Goal: Check status

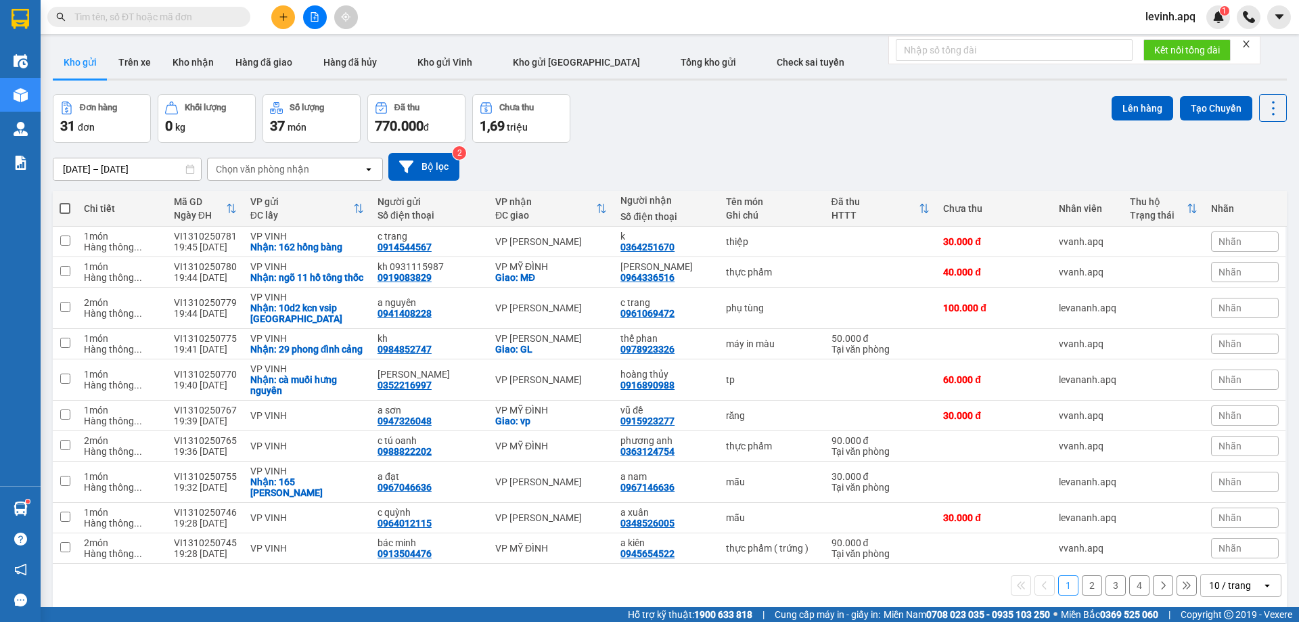
click at [126, 3] on div "Kết quả tìm kiếm ( 0 ) Bộ lọc No Data levinh.apq 1" at bounding box center [649, 17] width 1299 height 34
click at [126, 11] on input "text" at bounding box center [154, 16] width 160 height 15
paste input "0944561889"
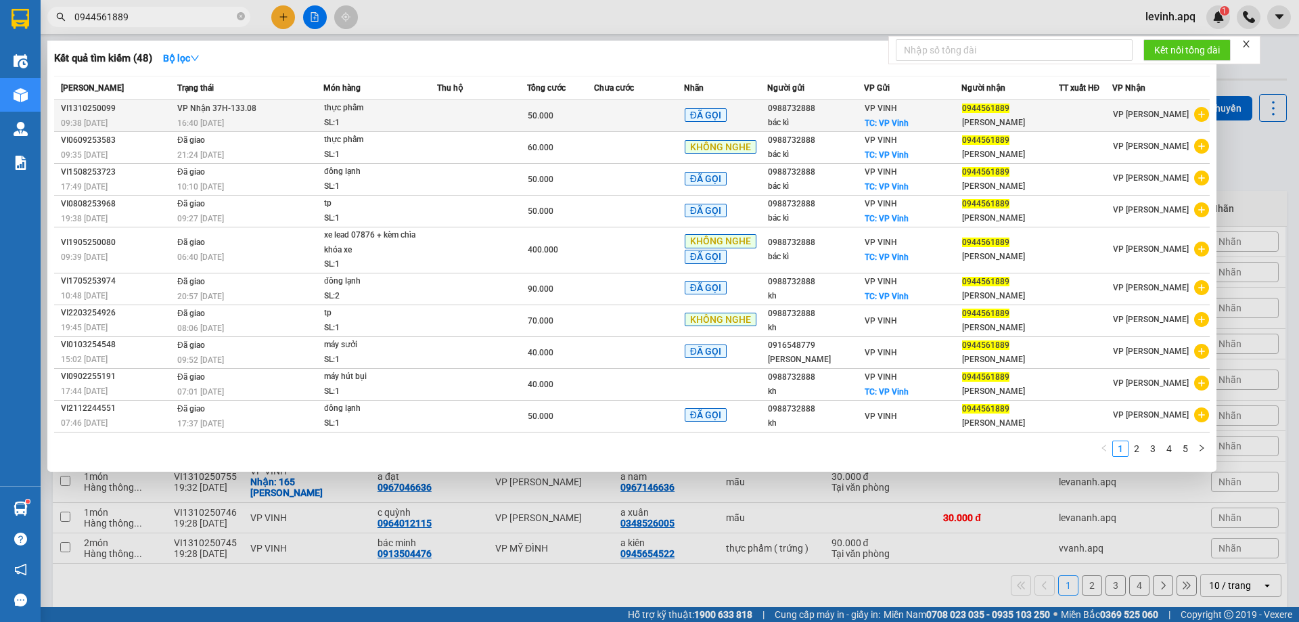
type input "0944561889"
click at [559, 109] on div "50.000" at bounding box center [561, 115] width 66 height 15
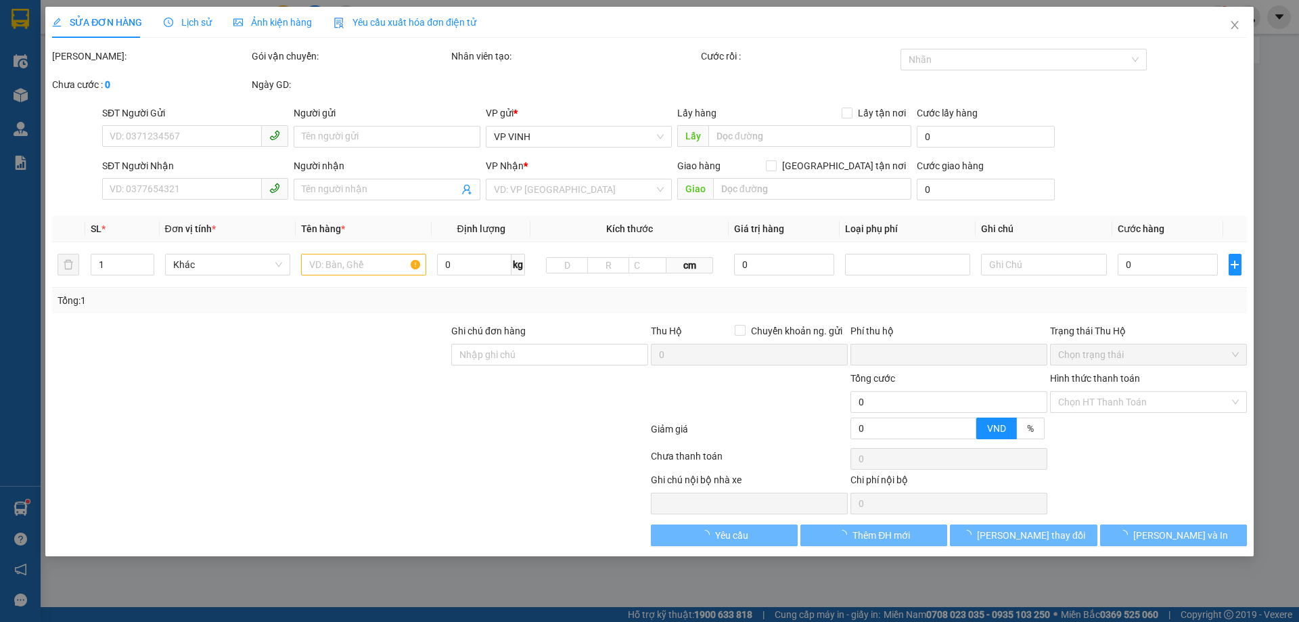
click at [200, 22] on span "Lịch sử" at bounding box center [188, 22] width 48 height 11
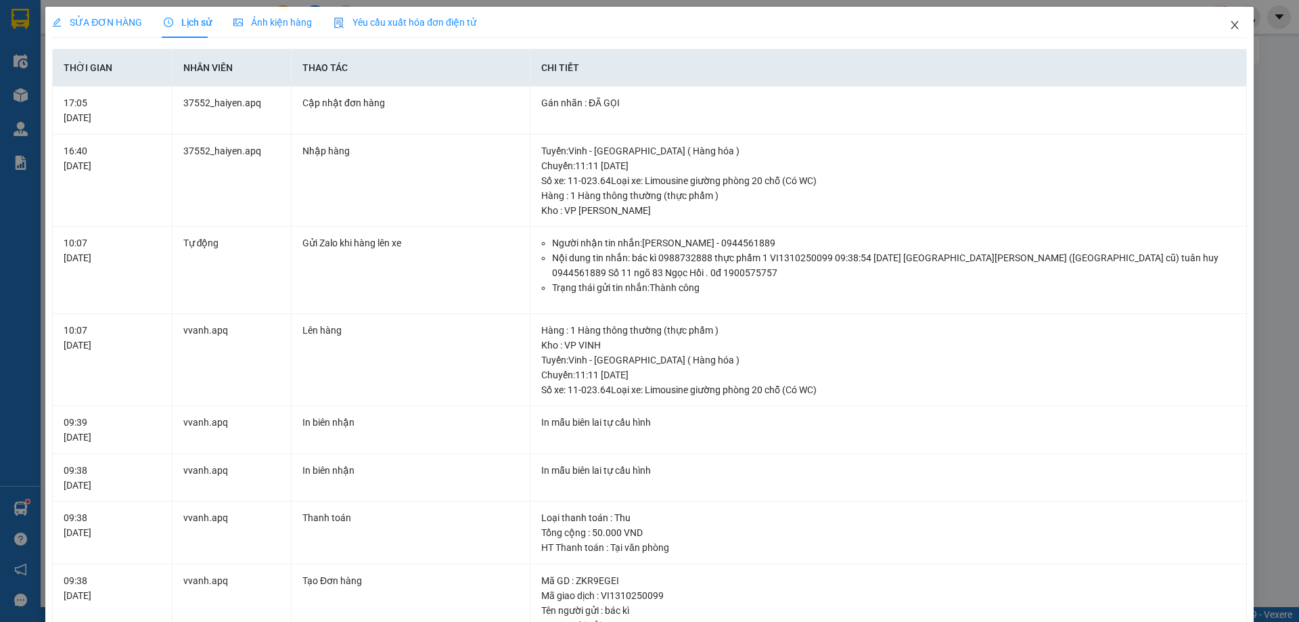
click at [1229, 21] on icon "close" at bounding box center [1234, 25] width 11 height 11
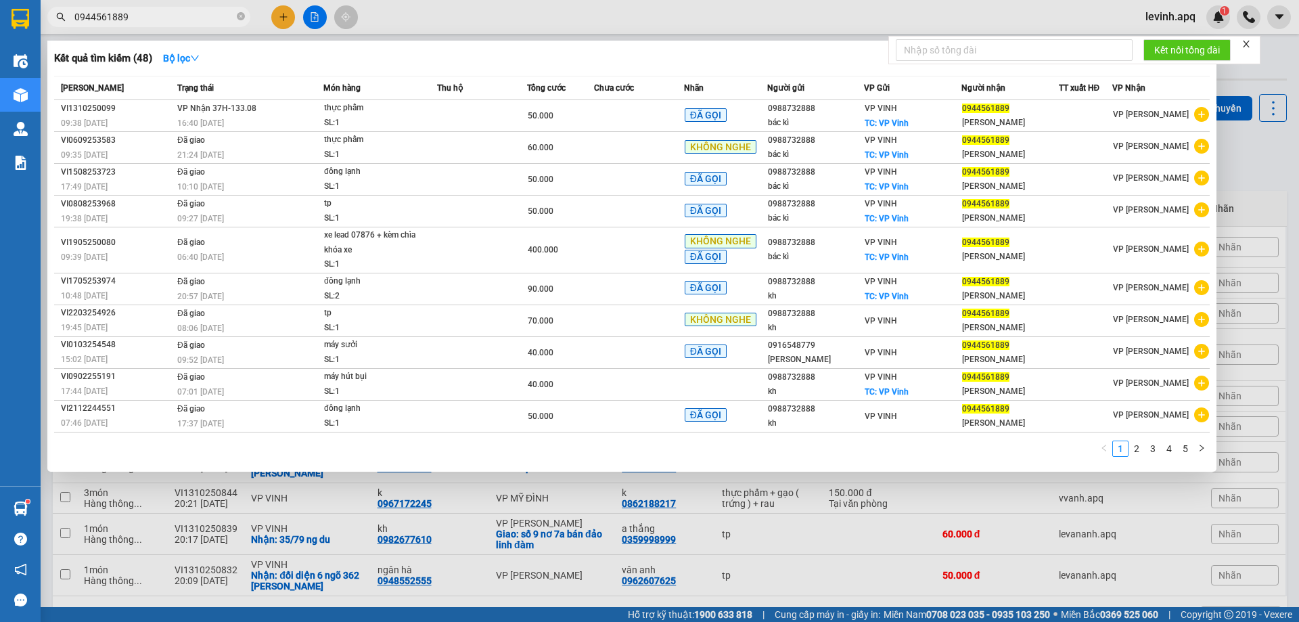
click at [166, 22] on input "0944561889" at bounding box center [154, 16] width 160 height 15
